Goal: Find specific page/section: Find specific page/section

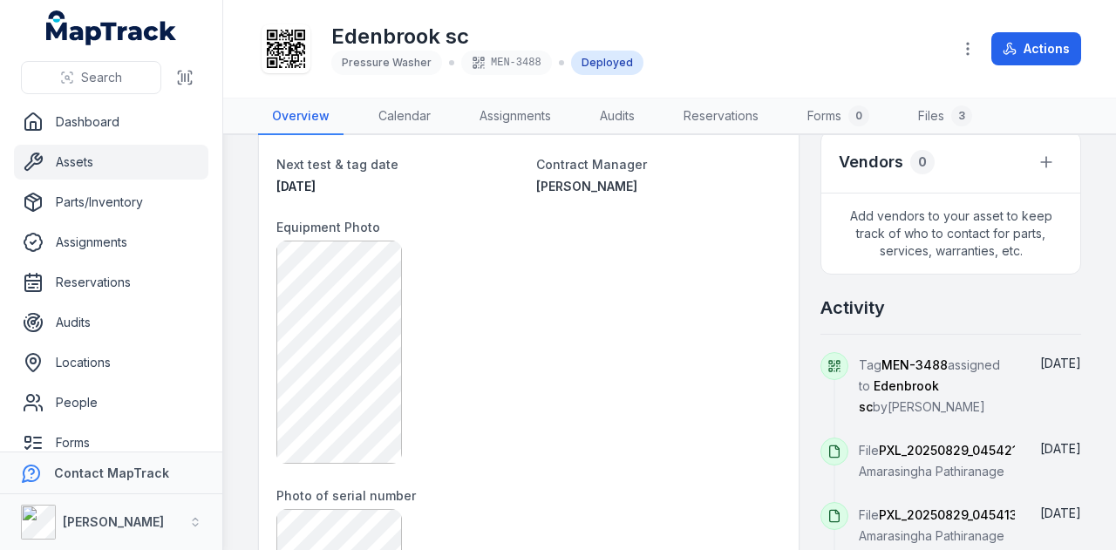
scroll to position [872, 0]
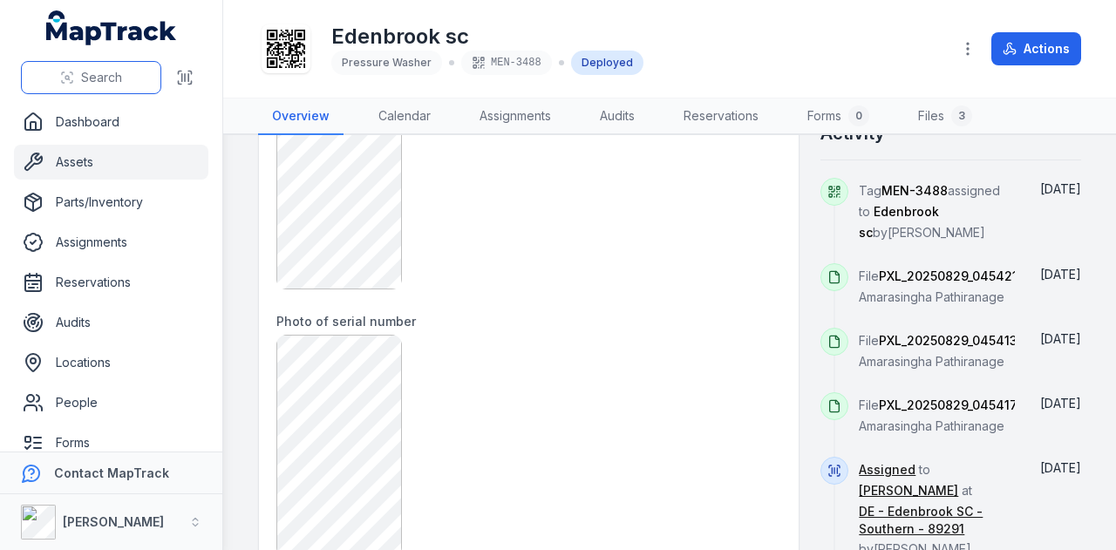
click at [49, 81] on button "Search" at bounding box center [91, 77] width 140 height 33
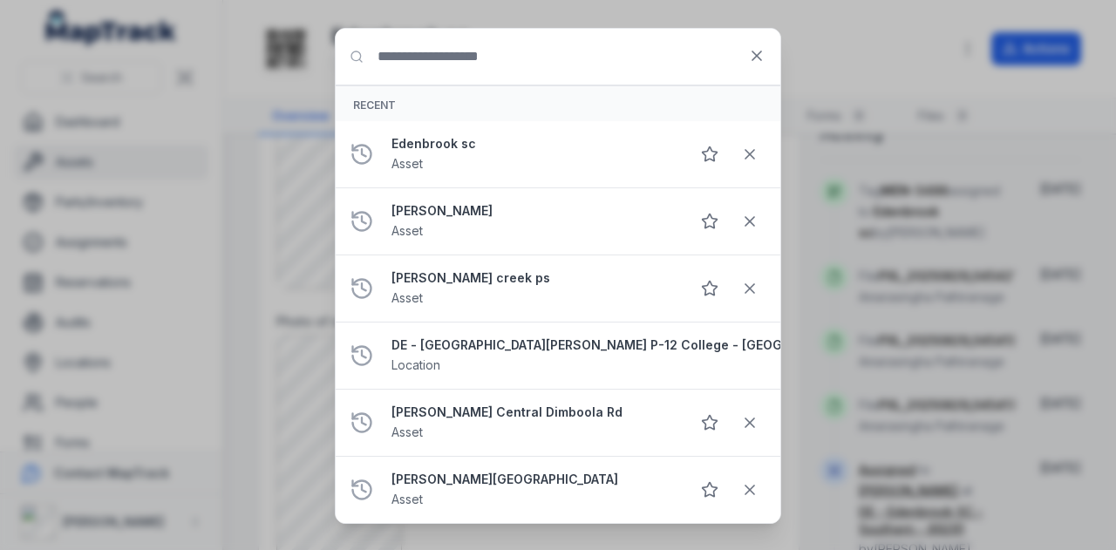
click at [580, 65] on input "Search for anything" at bounding box center [558, 57] width 445 height 56
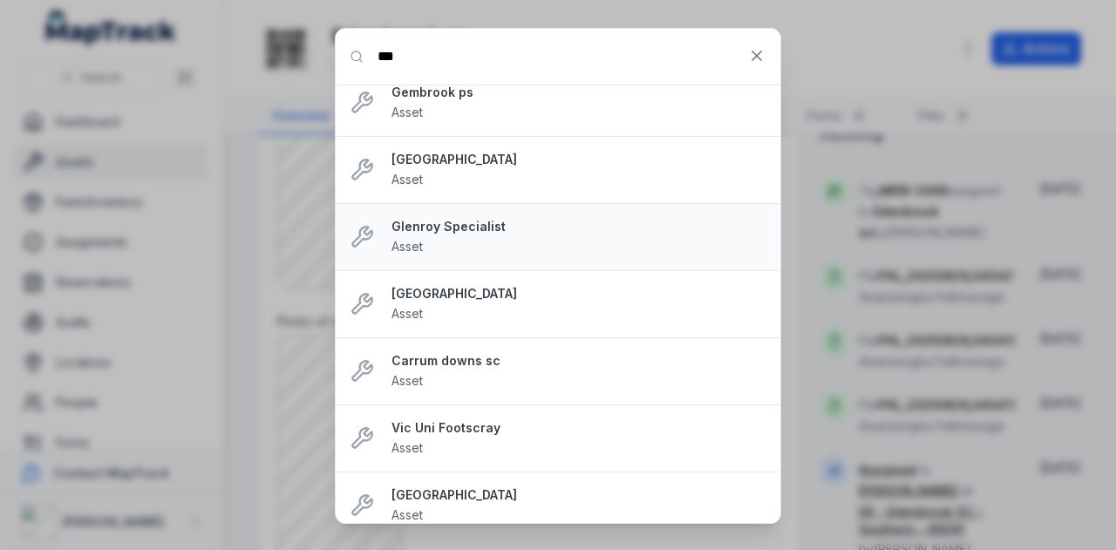
scroll to position [891, 0]
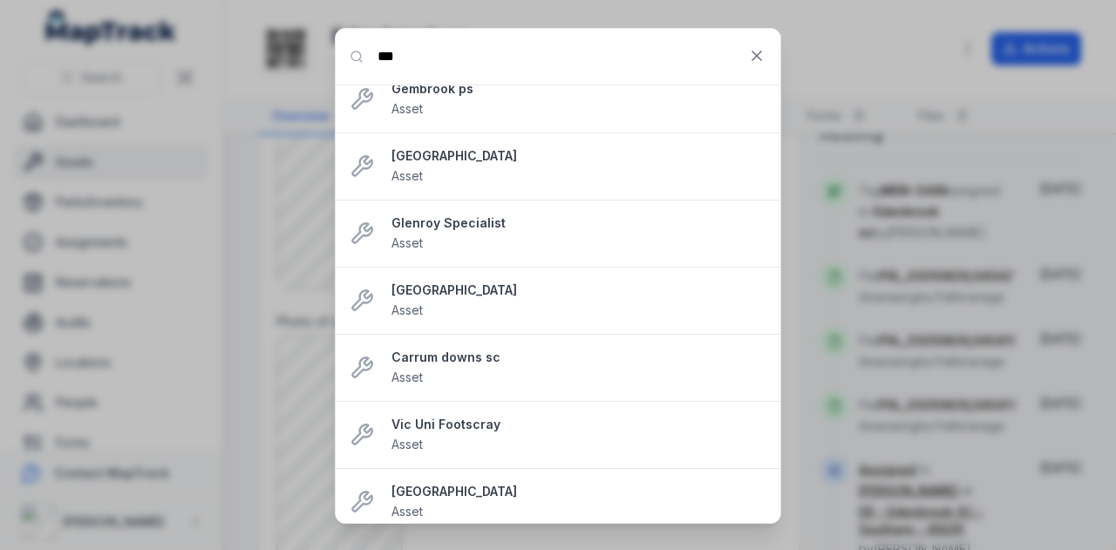
drag, startPoint x: 510, startPoint y: 55, endPoint x: 343, endPoint y: 58, distance: 166.5
click at [343, 58] on input "***" at bounding box center [558, 57] width 445 height 56
paste input "**********"
type input "**********"
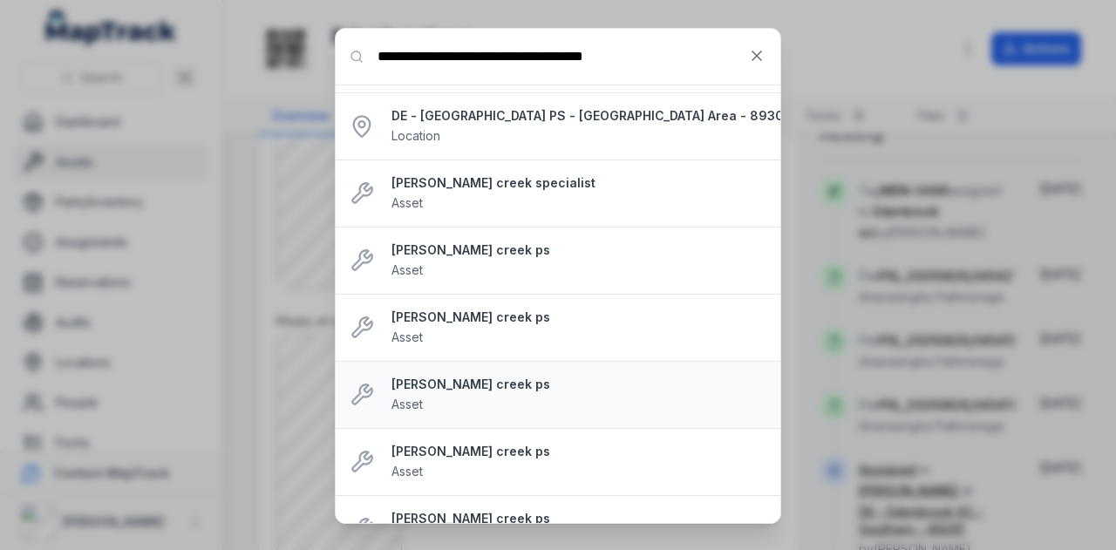
scroll to position [0, 0]
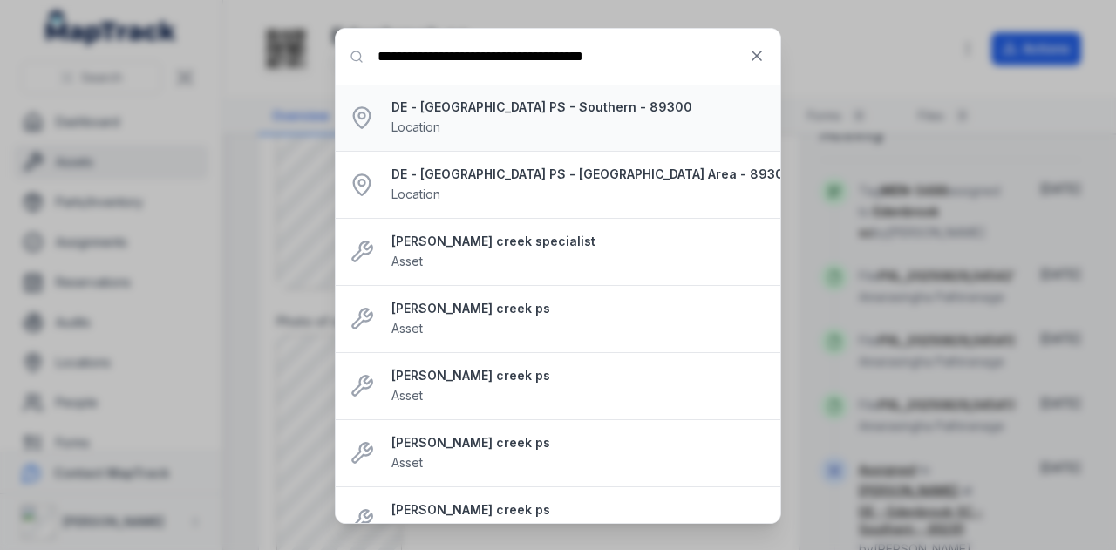
click at [537, 126] on div "DE - [GEOGRAPHIC_DATA] PS - Southern - 89300 Location" at bounding box center [578, 117] width 375 height 38
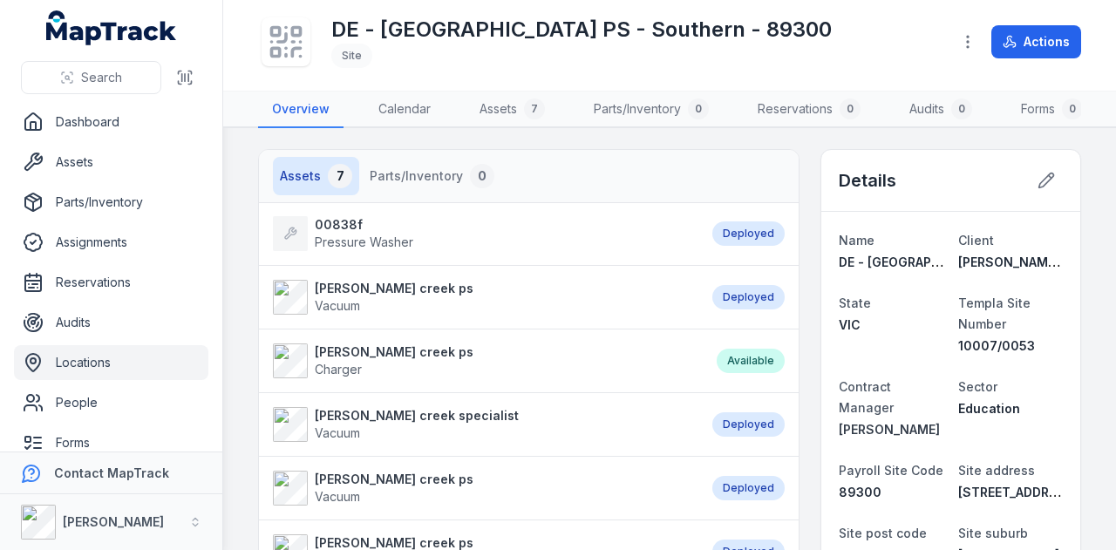
click at [326, 234] on strong "00838f" at bounding box center [364, 224] width 98 height 17
click at [350, 234] on strong "00838f" at bounding box center [364, 224] width 98 height 17
click at [373, 248] on span "Pressure Washer" at bounding box center [364, 241] width 98 height 15
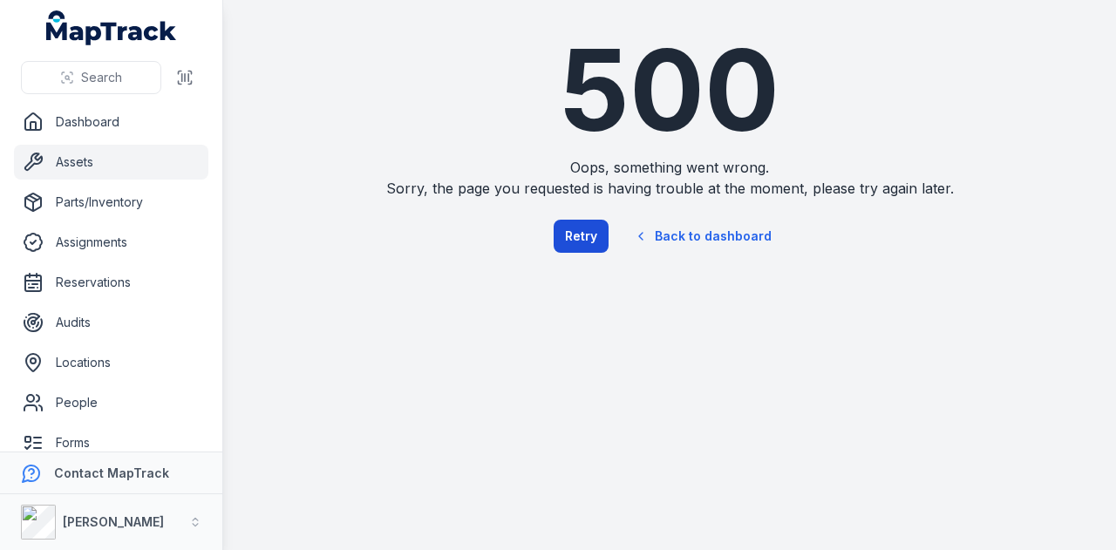
click at [586, 248] on button "Retry" at bounding box center [580, 236] width 55 height 33
click at [586, 241] on button "Retry" at bounding box center [580, 236] width 55 height 33
click at [709, 233] on link "Back to dashboard" at bounding box center [702, 236] width 167 height 40
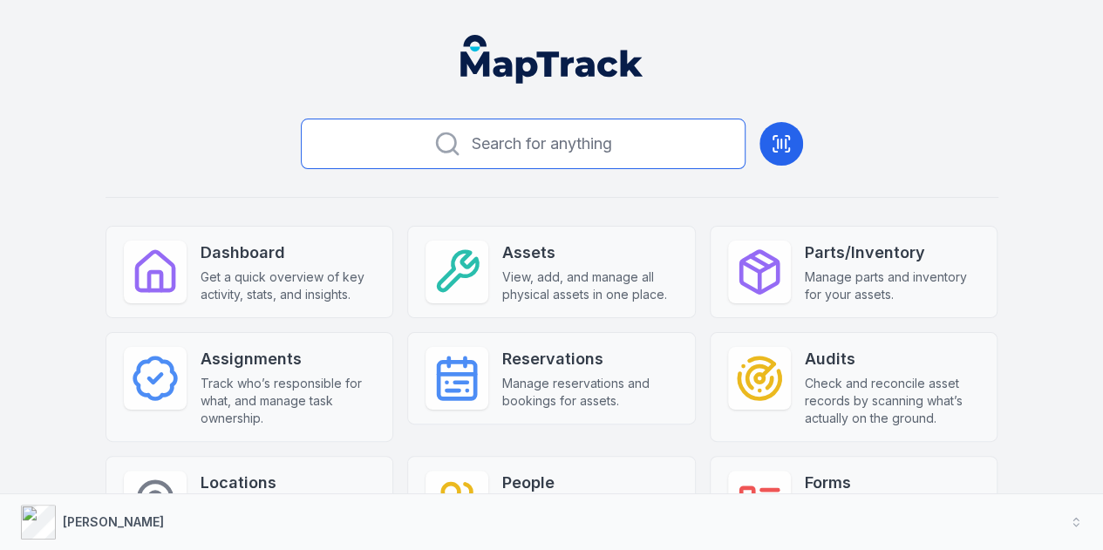
click at [516, 149] on span "Search for anything" at bounding box center [542, 144] width 140 height 24
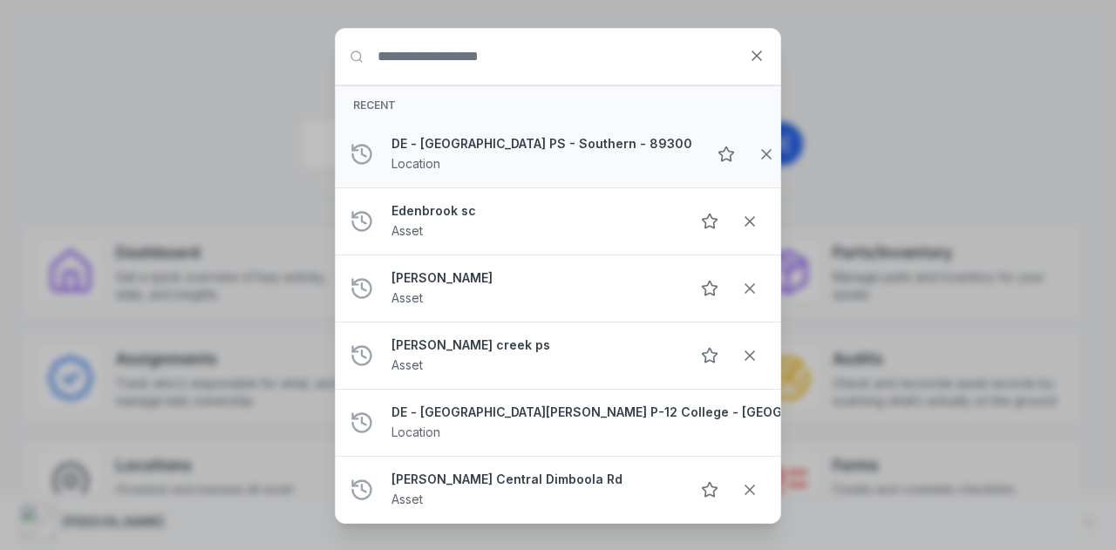
click at [530, 142] on strong "DE - [GEOGRAPHIC_DATA] PS - Southern - 89300" at bounding box center [541, 143] width 301 height 17
